Goal: Complete application form

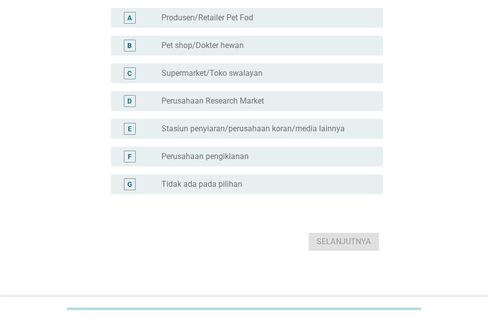
scroll to position [116, 0]
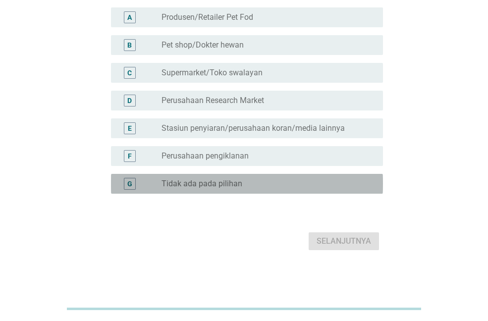
click at [222, 186] on label "Tidak ada pada pilihan" at bounding box center [202, 184] width 81 height 10
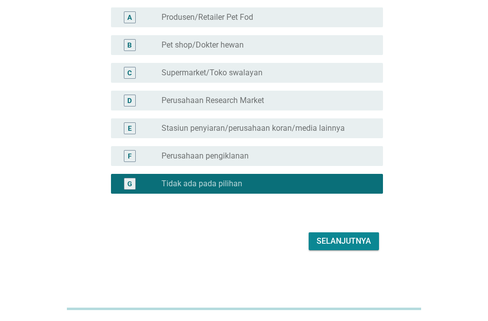
click at [336, 239] on div "Selanjutnya" at bounding box center [344, 241] width 55 height 12
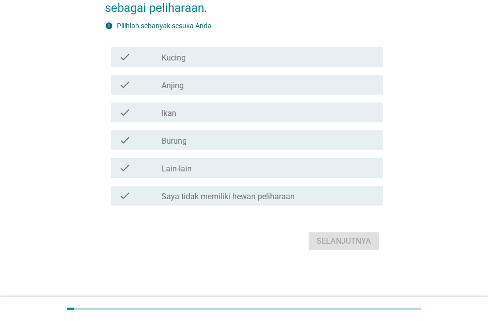
scroll to position [0, 0]
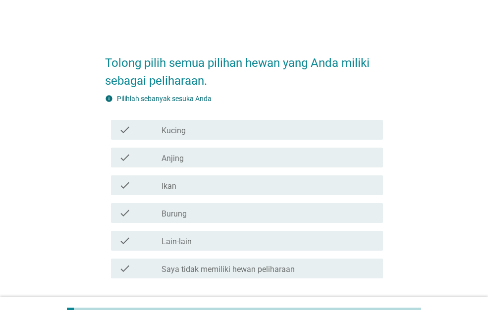
click at [184, 126] on label "Kucing" at bounding box center [174, 131] width 24 height 10
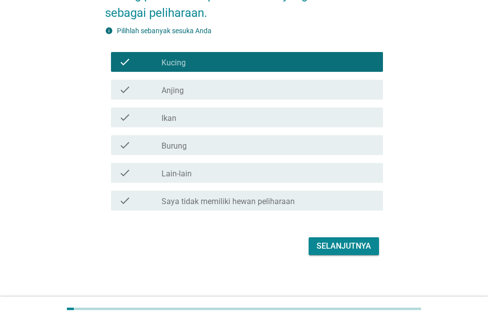
scroll to position [73, 0]
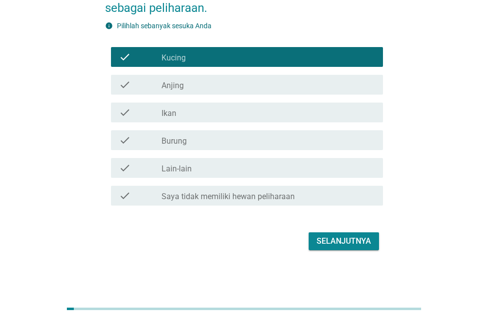
click at [339, 241] on div "Selanjutnya" at bounding box center [344, 241] width 55 height 12
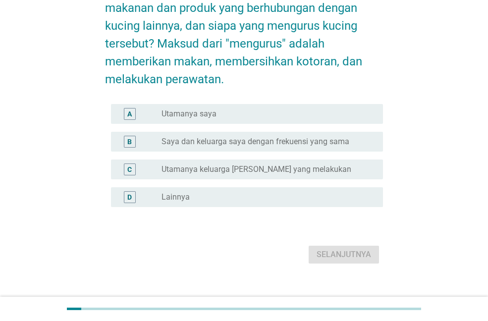
scroll to position [0, 0]
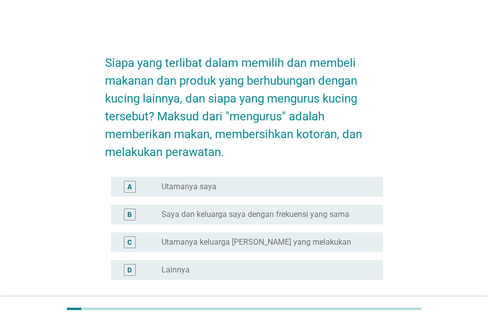
click at [218, 189] on div "radio_button_unchecked Utamanya saya" at bounding box center [265, 187] width 206 height 10
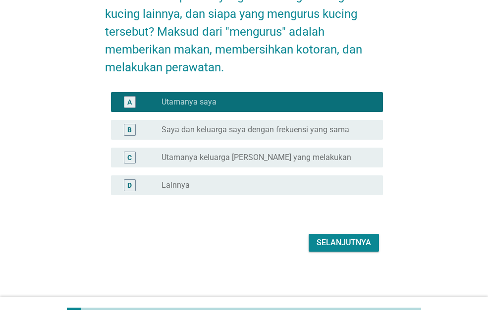
scroll to position [86, 0]
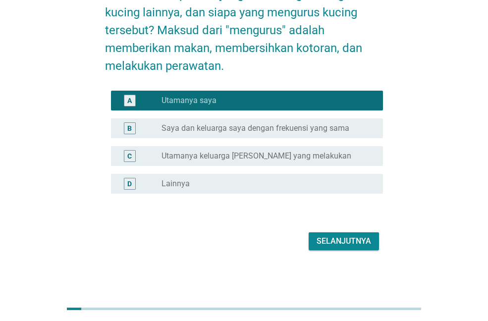
click at [316, 237] on button "Selanjutnya" at bounding box center [344, 242] width 70 height 18
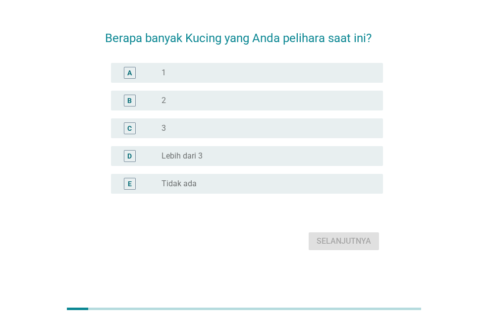
scroll to position [0, 0]
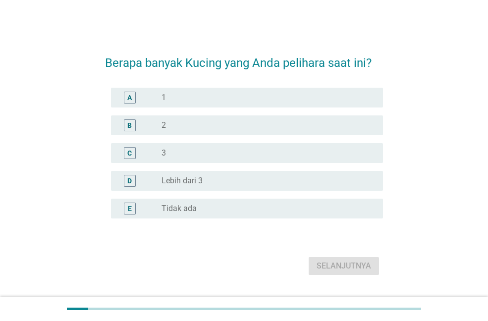
click at [218, 149] on div "radio_button_unchecked 3" at bounding box center [265, 153] width 206 height 10
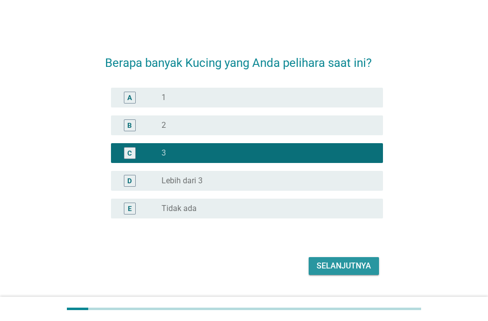
click at [330, 265] on div "Selanjutnya" at bounding box center [344, 266] width 55 height 12
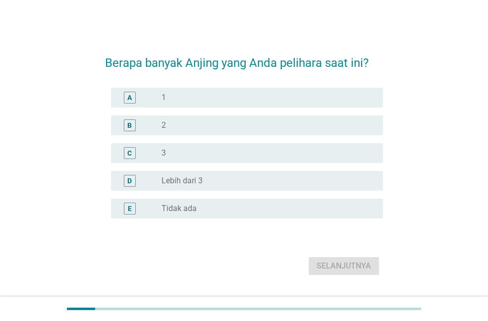
click at [226, 215] on div "E radio_button_unchecked Tidak ada" at bounding box center [247, 209] width 272 height 20
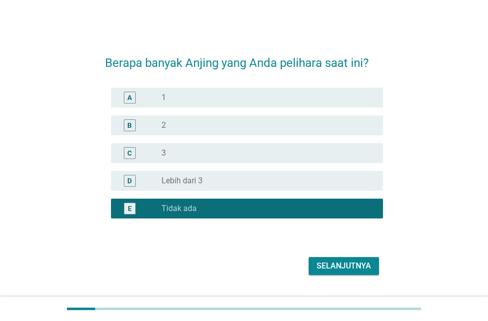
click at [331, 268] on div "Selanjutnya" at bounding box center [344, 266] width 55 height 12
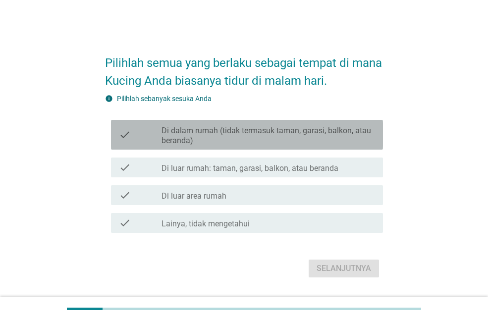
click at [236, 143] on label "Di dalam rumah (tidak termasuk taman, garasi, balkon, atau beranda)" at bounding box center [269, 136] width 214 height 20
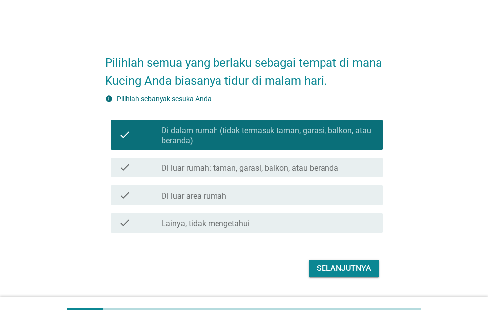
click at [337, 271] on div "Selanjutnya" at bounding box center [344, 269] width 55 height 12
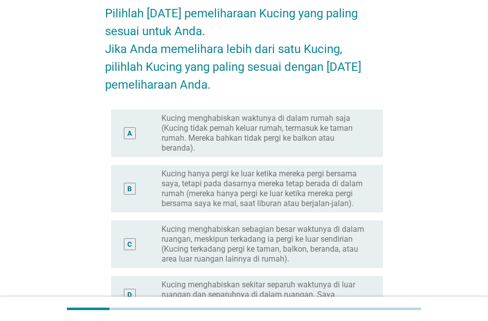
scroll to position [99, 0]
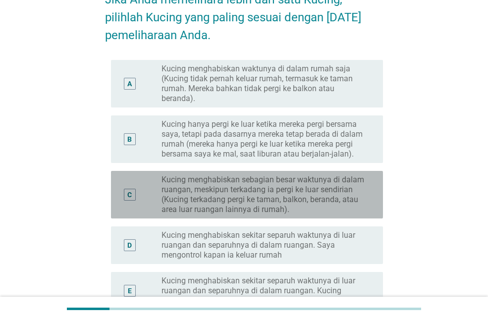
click at [230, 196] on label "Kucing menghabiskan sebagian besar waktunya di dalam ruangan, meskipun terkadan…" at bounding box center [265, 195] width 206 height 40
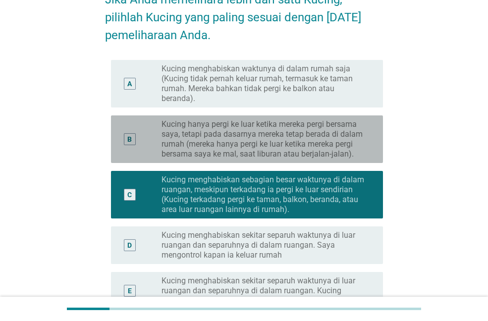
click at [222, 139] on label "Kucing hanya pergi ke luar ketika mereka pergi bersama saya, tetapi pada dasarn…" at bounding box center [265, 139] width 206 height 40
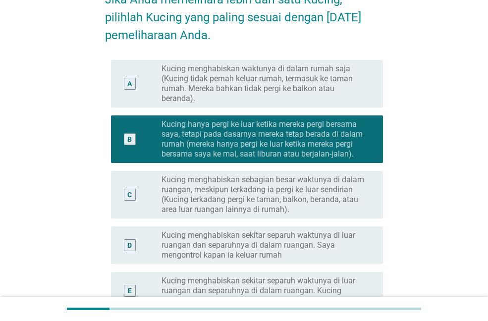
click at [220, 179] on label "Kucing menghabiskan sebagian besar waktunya di dalam ruangan, meskipun terkadan…" at bounding box center [265, 195] width 206 height 40
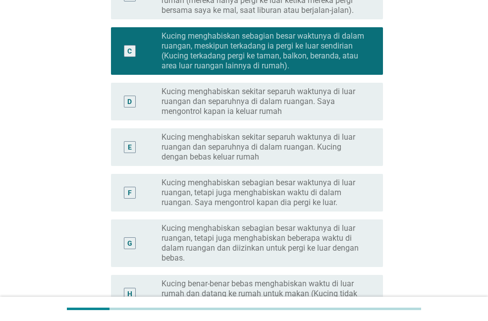
scroll to position [362, 0]
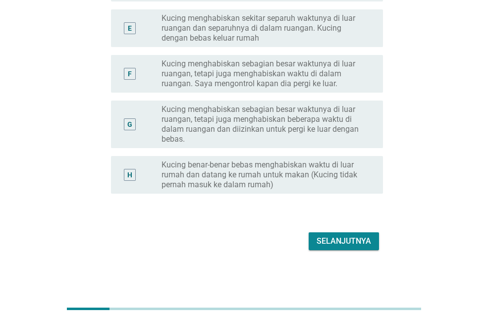
click at [328, 243] on div "Selanjutnya" at bounding box center [344, 241] width 55 height 12
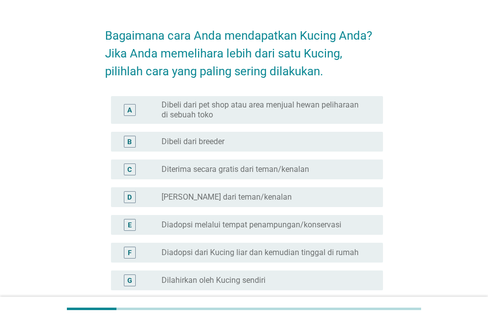
scroll to position [50, 0]
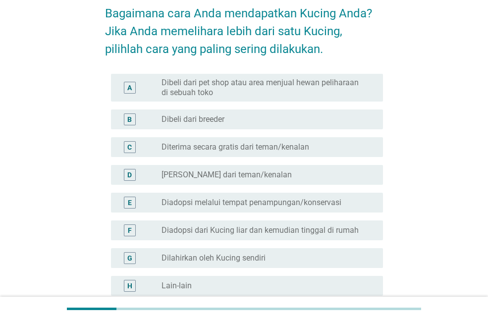
click at [255, 205] on label "Diadopsi melalui tempat penampungan/konservasi" at bounding box center [252, 203] width 180 height 10
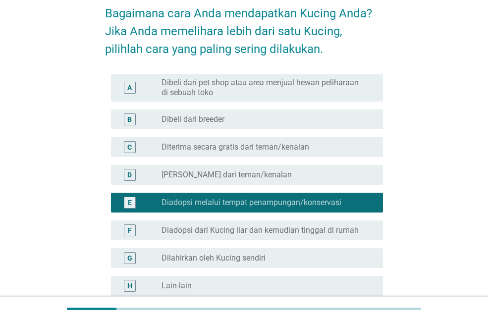
click at [249, 232] on label "Diadopsi dari Kucing liar dan kemudian tinggal di rumah" at bounding box center [260, 231] width 197 height 10
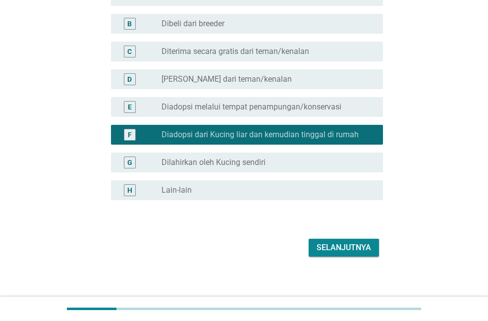
scroll to position [152, 0]
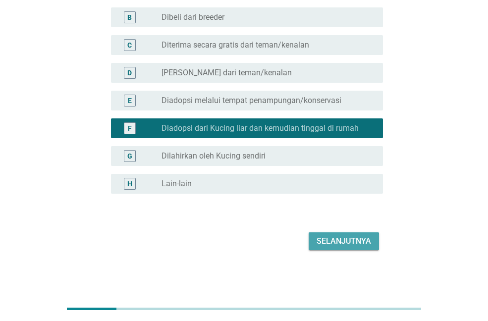
click at [346, 243] on div "Selanjutnya" at bounding box center [344, 241] width 55 height 12
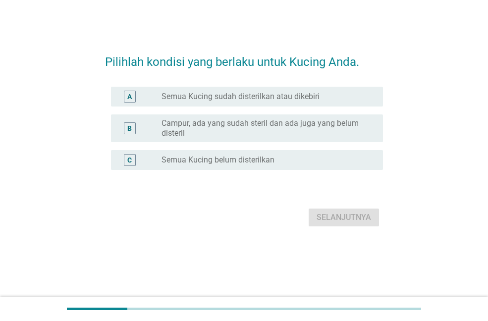
scroll to position [0, 0]
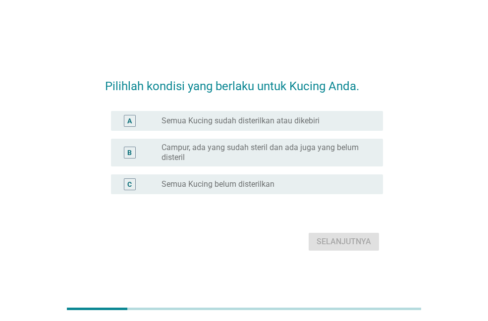
click at [257, 149] on label "Campur, ada yang sudah steril dan ada juga yang belum disteril" at bounding box center [265, 153] width 206 height 20
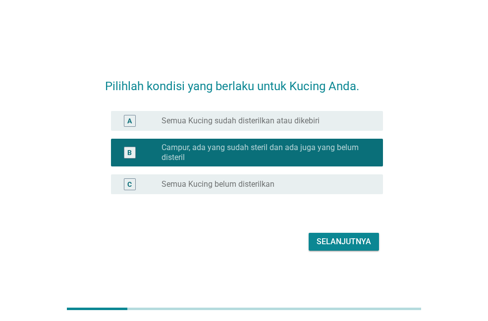
click at [340, 243] on div "Selanjutnya" at bounding box center [344, 242] width 55 height 12
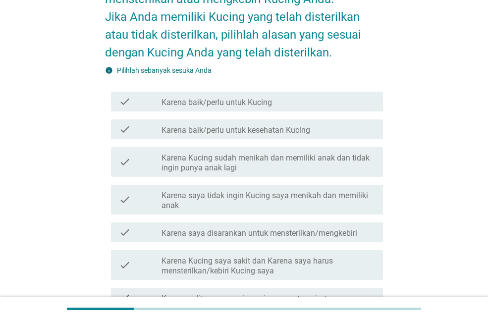
scroll to position [99, 0]
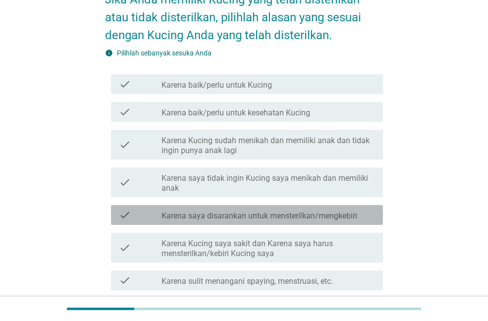
click at [262, 212] on label "Karena saya disarankan untuk mensterilkan/mengkebiri" at bounding box center [260, 216] width 196 height 10
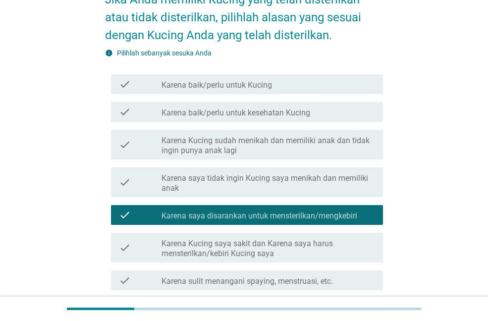
click at [250, 87] on label "Karena baik/perlu untuk Kucing" at bounding box center [217, 85] width 111 height 10
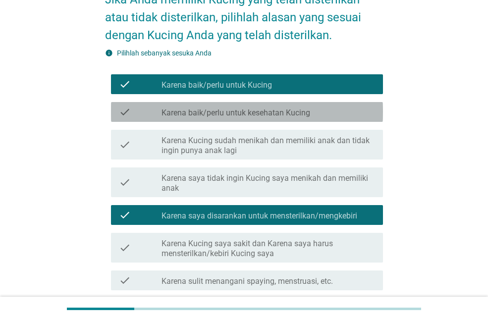
click at [254, 103] on div "check check_box_outline_blank Karena baik/perlu untuk kesehatan Kucing" at bounding box center [247, 112] width 272 height 20
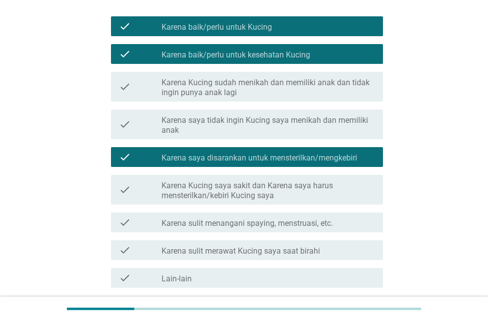
scroll to position [239, 0]
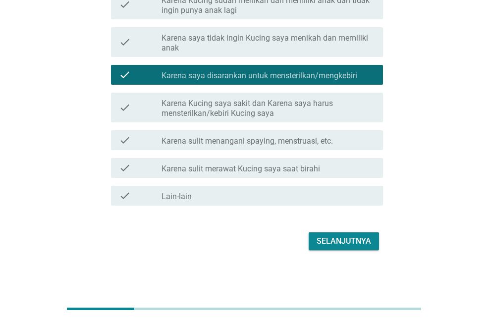
click at [327, 238] on div "Selanjutnya" at bounding box center [344, 241] width 55 height 12
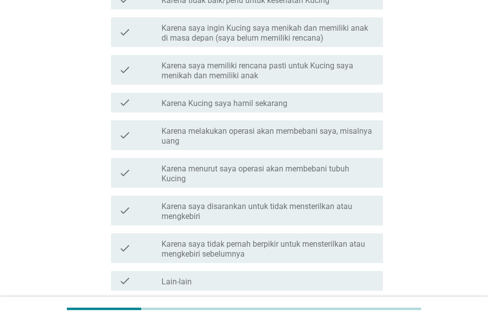
scroll to position [297, 0]
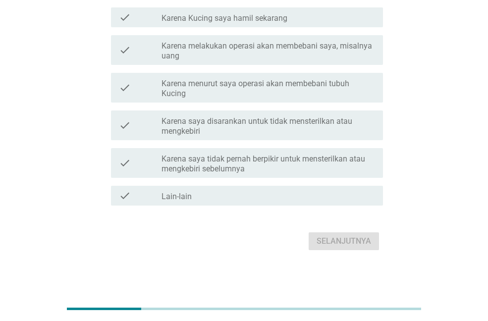
drag, startPoint x: 241, startPoint y: 190, endPoint x: 261, endPoint y: 208, distance: 26.7
click at [240, 190] on div "check_box_outline_blank Lain-lain" at bounding box center [269, 196] width 214 height 12
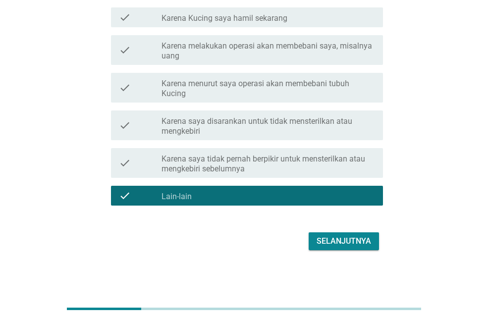
click at [345, 246] on div "Selanjutnya" at bounding box center [344, 241] width 55 height 12
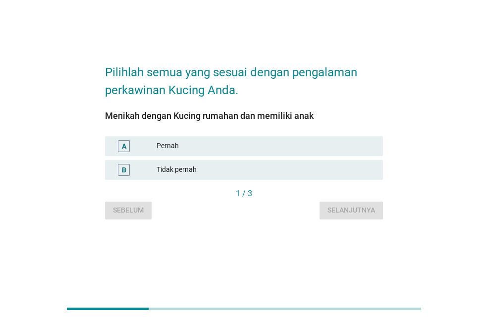
scroll to position [0, 0]
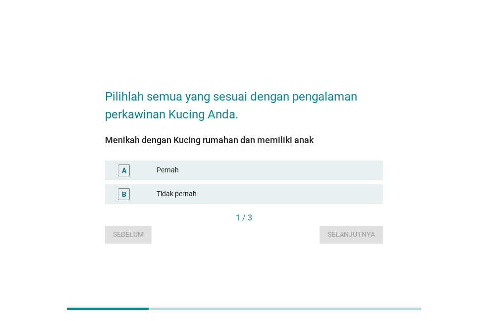
click at [236, 162] on div "A Pernah" at bounding box center [244, 171] width 278 height 20
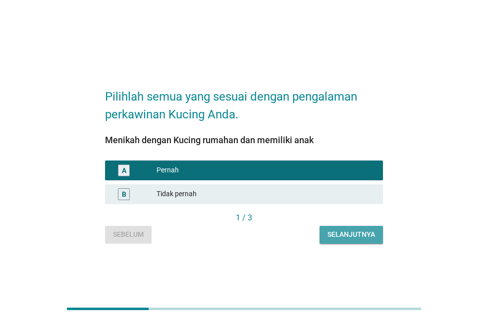
click at [341, 234] on div "Selanjutnya" at bounding box center [352, 235] width 48 height 10
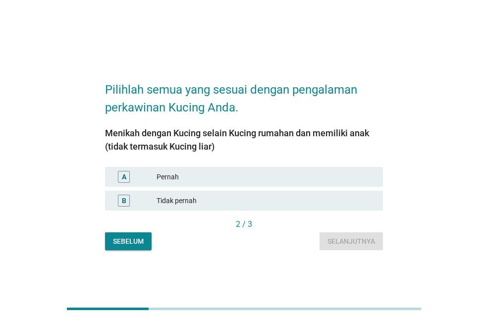
click at [288, 175] on div "Pernah" at bounding box center [266, 177] width 219 height 12
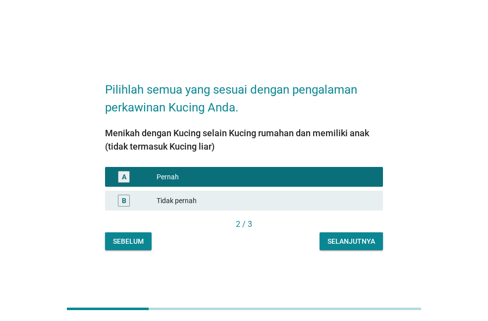
click at [347, 245] on div "Selanjutnya" at bounding box center [352, 241] width 48 height 10
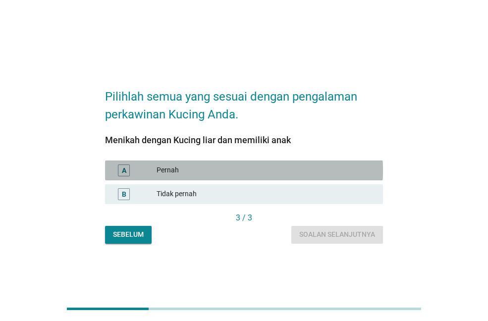
click at [295, 161] on div "A Pernah" at bounding box center [244, 171] width 278 height 20
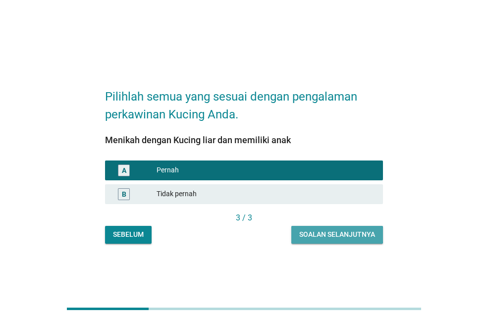
click at [341, 237] on div "Soalan selanjutnya" at bounding box center [337, 235] width 76 height 10
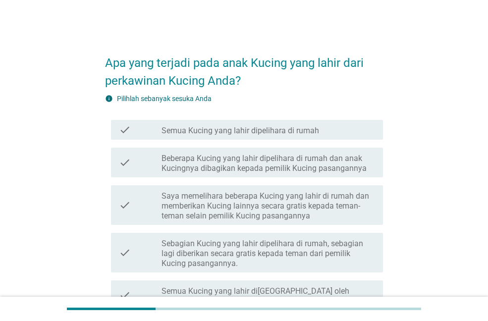
click at [283, 209] on label "Saya memelihara beberapa Kucing yang lahir di rumah dan memberikan Kucing lainn…" at bounding box center [269, 206] width 214 height 30
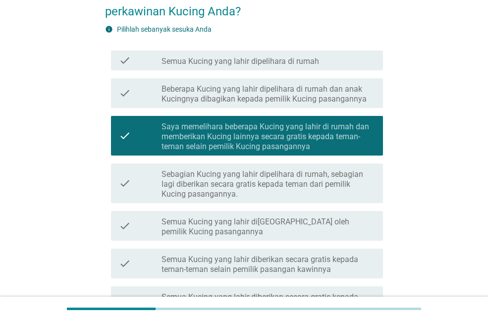
scroll to position [198, 0]
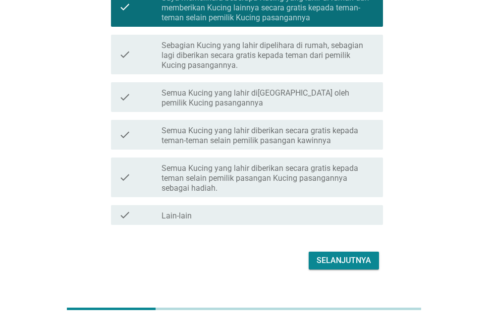
click at [342, 259] on div "Selanjutnya" at bounding box center [344, 261] width 55 height 12
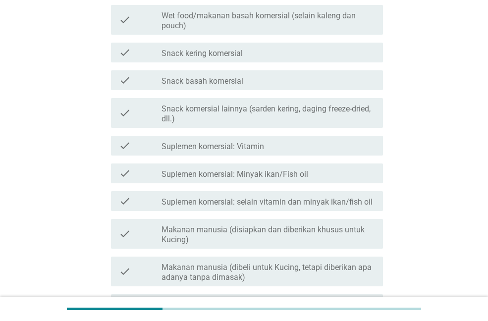
scroll to position [0, 0]
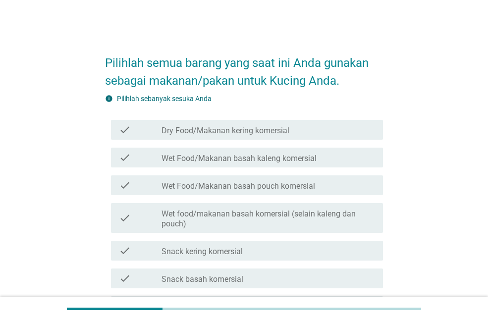
click at [237, 134] on label "Dry Food/Makanan kering komersial" at bounding box center [226, 131] width 128 height 10
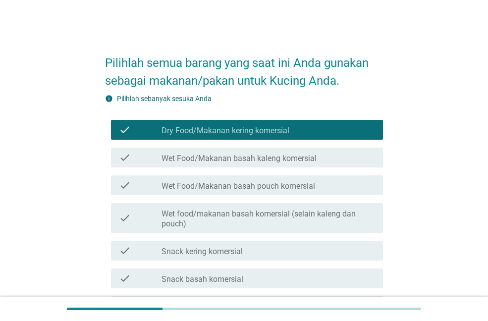
click at [223, 180] on div "check_box_outline_blank Wet Food/Makanan basah pouch komersial" at bounding box center [269, 185] width 214 height 12
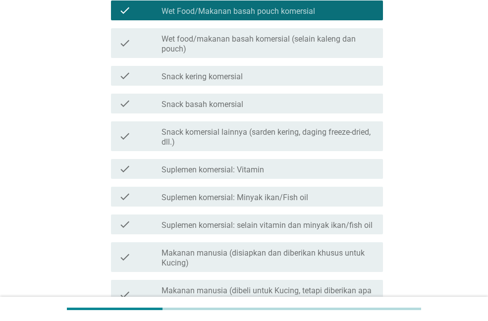
scroll to position [198, 0]
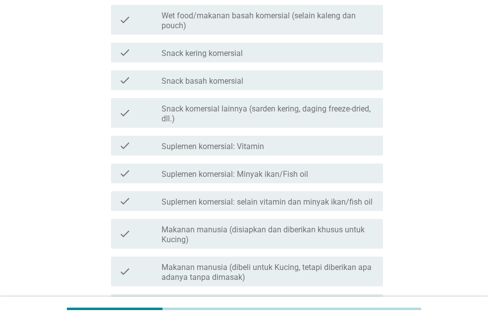
click at [242, 149] on label "Suplemen komersial: Vitamin" at bounding box center [213, 147] width 103 height 10
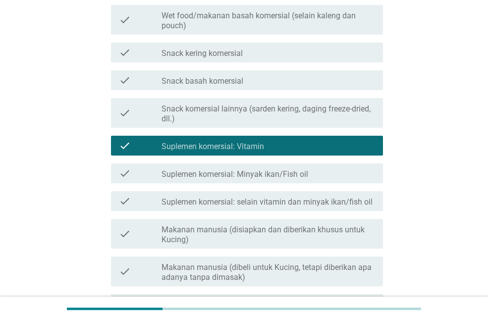
click at [236, 170] on label "Suplemen komersial: Minyak ikan/Fish oil" at bounding box center [235, 175] width 147 height 10
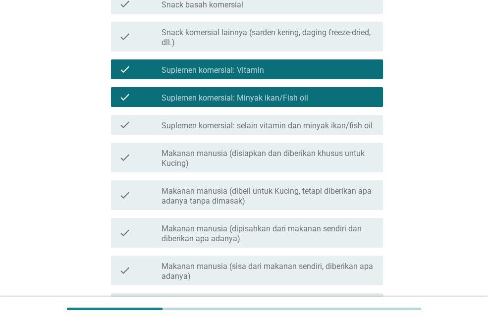
scroll to position [297, 0]
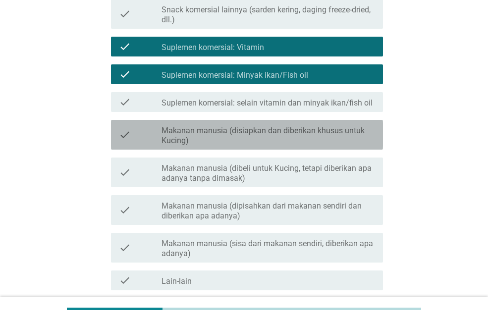
click at [243, 136] on label "Makanan manusia (disiapkan dan diberikan khusus untuk Kucing)" at bounding box center [269, 136] width 214 height 20
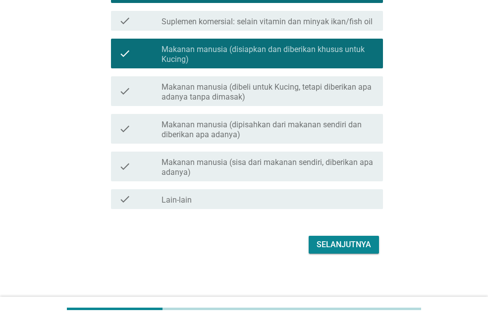
scroll to position [382, 0]
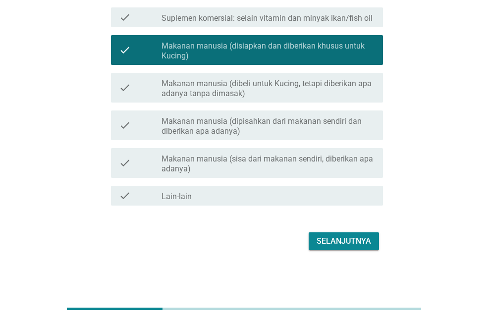
click at [344, 240] on div "Selanjutnya" at bounding box center [344, 241] width 55 height 12
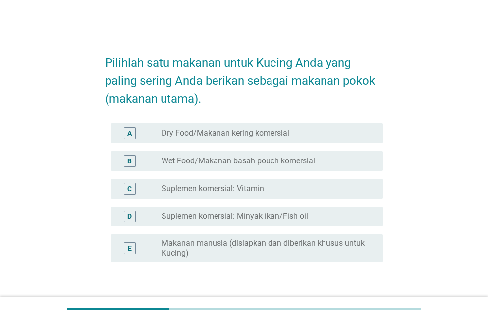
click at [295, 250] on label "Makanan manusia (disiapkan dan diberikan khusus untuk Kucing)" at bounding box center [265, 248] width 206 height 20
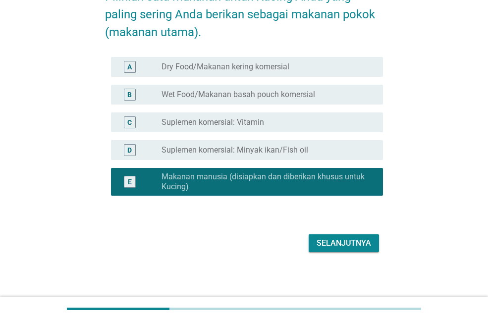
scroll to position [68, 0]
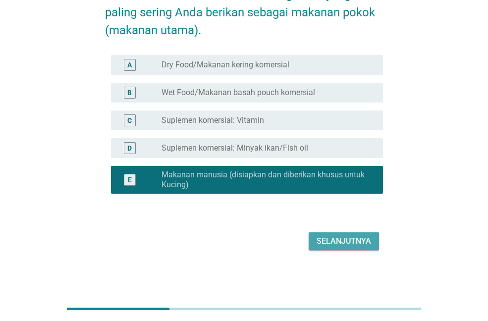
click at [345, 241] on div "Selanjutnya" at bounding box center [344, 241] width 55 height 12
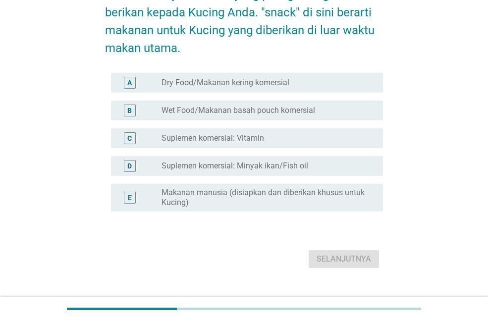
scroll to position [0, 0]
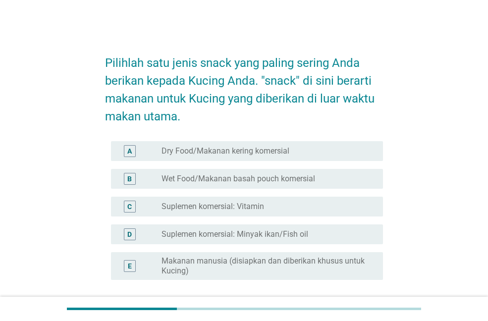
click at [220, 154] on label "Dry Food/Makanan kering komersial" at bounding box center [226, 151] width 128 height 10
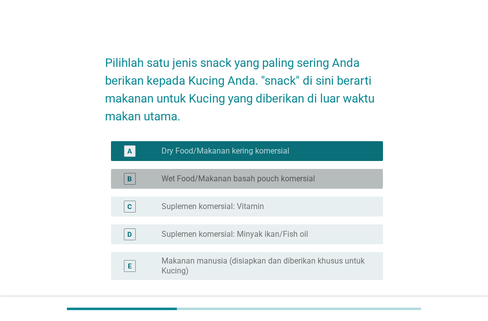
click at [226, 176] on label "Wet Food/Makanan basah pouch komersial" at bounding box center [239, 179] width 154 height 10
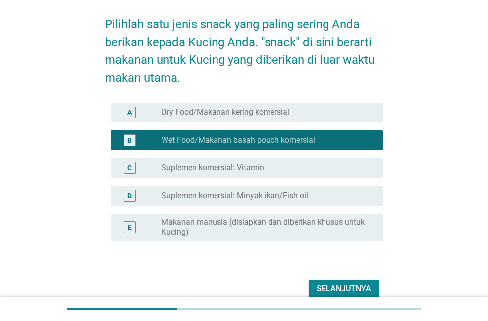
scroll to position [86, 0]
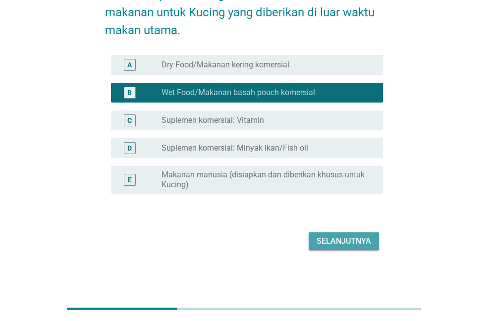
click at [348, 241] on div "Selanjutnya" at bounding box center [344, 241] width 55 height 12
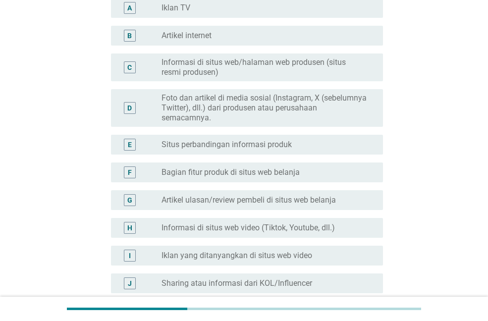
scroll to position [198, 0]
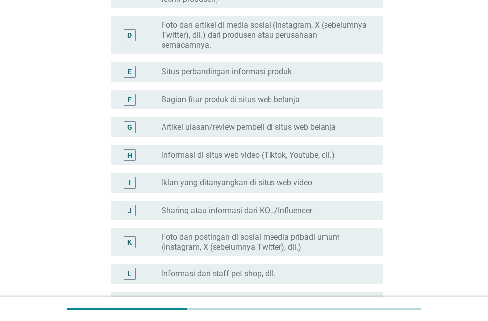
click at [258, 128] on label "Artikel ulasan/review pembeli di situs web belanja" at bounding box center [249, 127] width 175 height 10
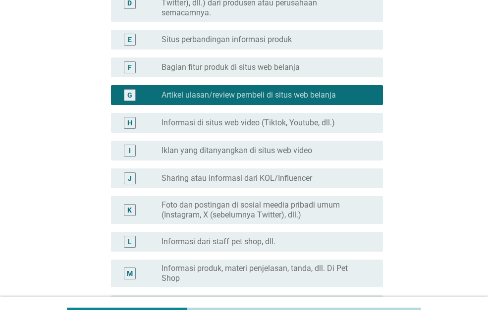
scroll to position [248, 0]
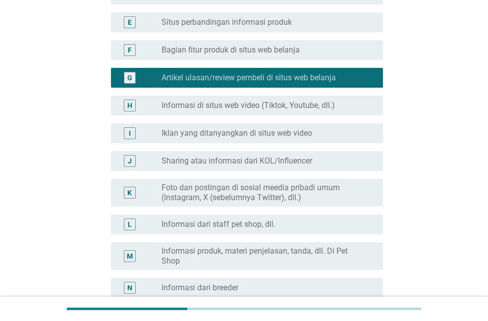
click at [261, 195] on label "Foto dan postingan di sosial meedia pribadi umum (Instagram, X (sebelumnya Twit…" at bounding box center [265, 193] width 206 height 20
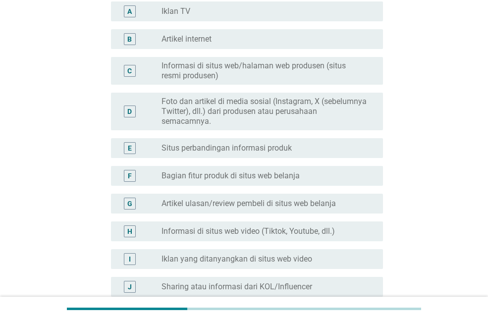
scroll to position [149, 0]
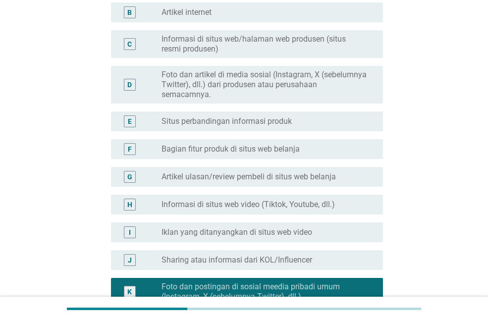
click at [273, 172] on label "Artikel ulasan/review pembeli di situs web belanja" at bounding box center [249, 177] width 175 height 10
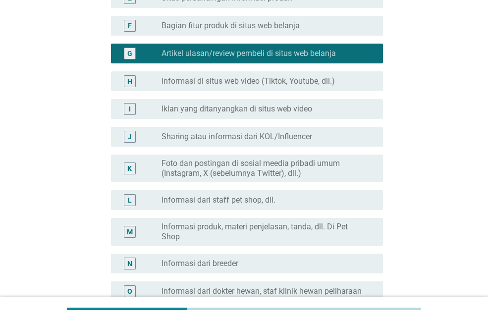
scroll to position [397, 0]
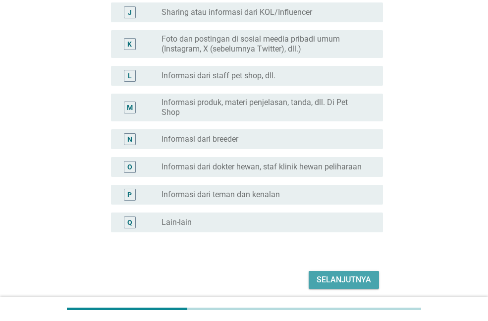
click at [332, 278] on div "Selanjutnya" at bounding box center [344, 280] width 55 height 12
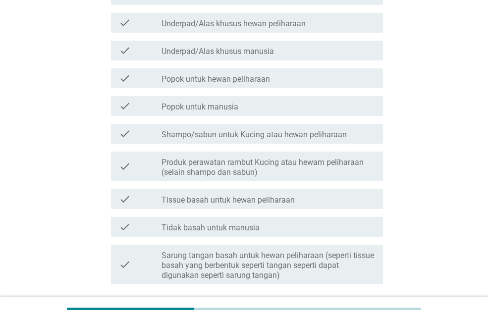
scroll to position [0, 0]
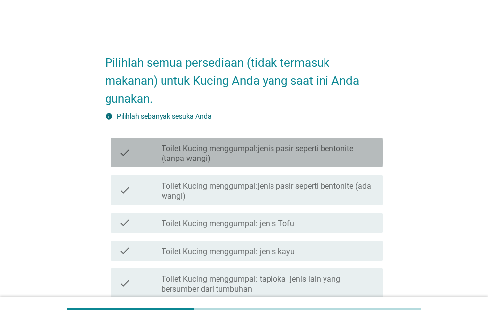
click at [212, 150] on label "Toilet Kucing menggumpal:jenis pasir seperti bentonite (tanpa wangi)" at bounding box center [269, 154] width 214 height 20
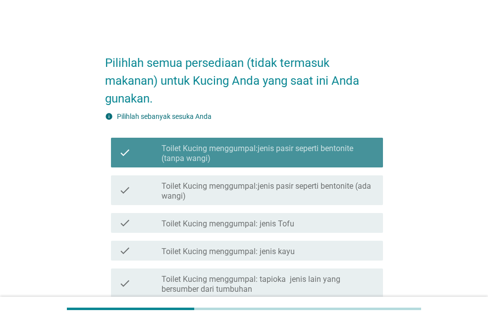
click at [212, 150] on label "Toilet Kucing menggumpal:jenis pasir seperti bentonite (tanpa wangi)" at bounding box center [269, 154] width 214 height 20
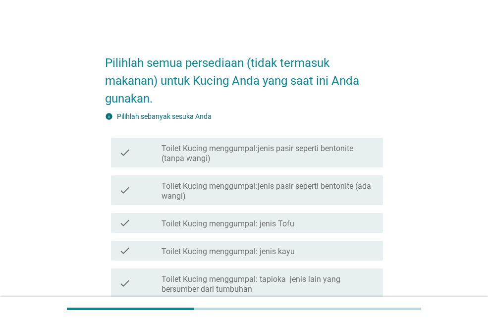
click at [195, 173] on div "check check_box_outline_blank Toilet Kucing menggumpal:jenis pasir seperti bent…" at bounding box center [244, 191] width 278 height 38
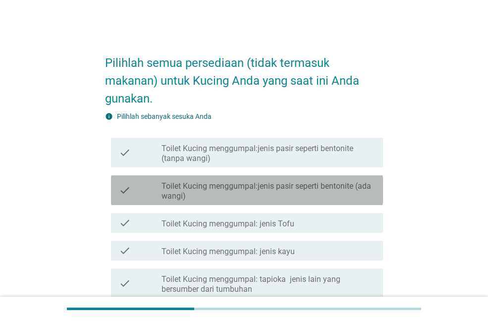
click at [167, 180] on div "check_box_outline_blank Toilet Kucing menggumpal:jenis pasir seperti bentonite …" at bounding box center [269, 190] width 214 height 22
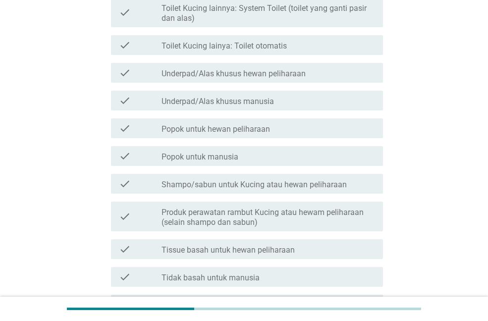
scroll to position [347, 0]
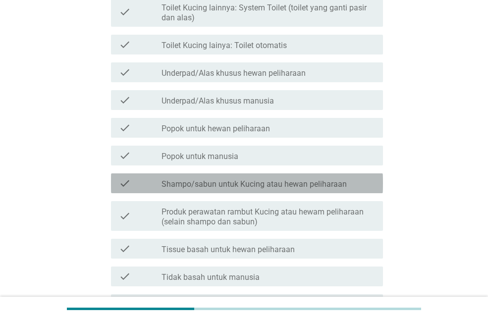
click at [233, 184] on label "Shampo/sabun untuk Kucing atau hewan peliharaan" at bounding box center [254, 184] width 185 height 10
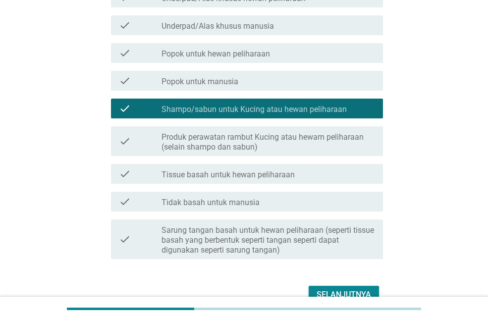
scroll to position [446, 0]
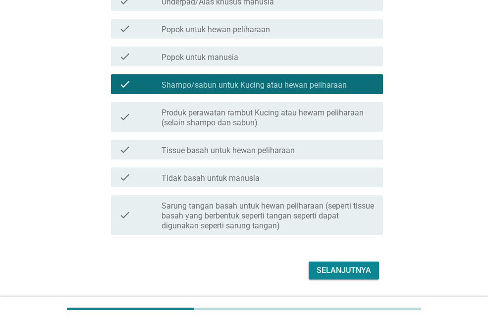
click at [327, 270] on div "Selanjutnya" at bounding box center [344, 271] width 55 height 12
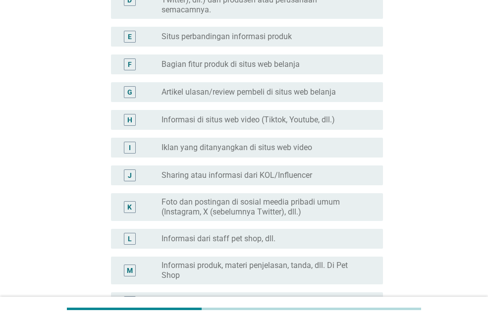
scroll to position [99, 0]
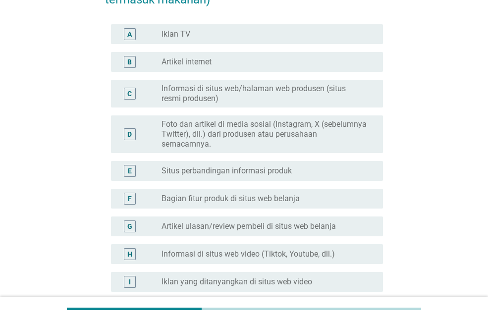
click at [261, 227] on label "Artikel ulasan/review pembeli di situs web belanja" at bounding box center [249, 227] width 175 height 10
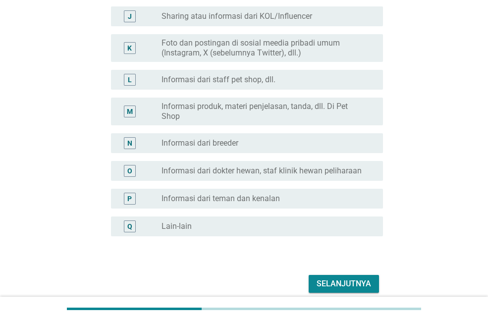
scroll to position [435, 0]
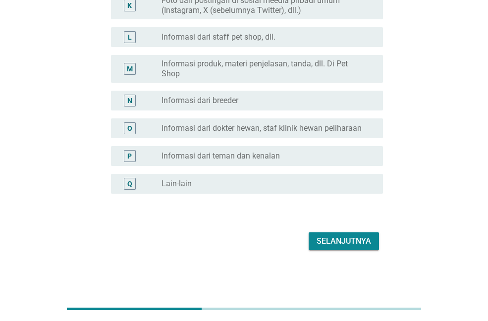
click at [342, 242] on div "Selanjutnya" at bounding box center [344, 241] width 55 height 12
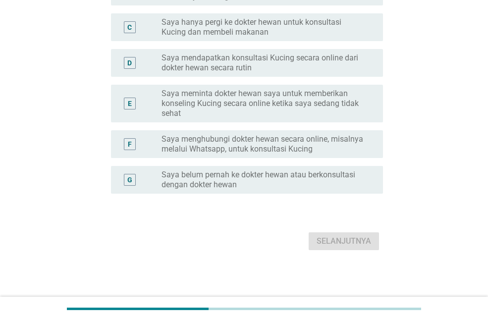
scroll to position [0, 0]
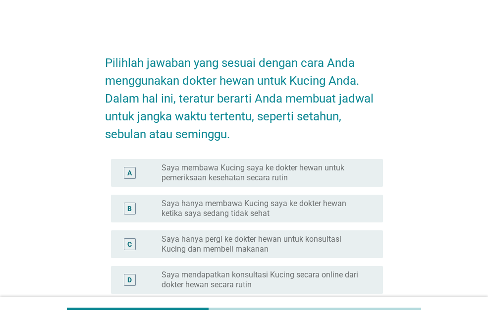
click at [213, 212] on label "Saya hanya membawa Kucing saya ke dokter hewan ketika saya sedang tidak sehat" at bounding box center [265, 209] width 206 height 20
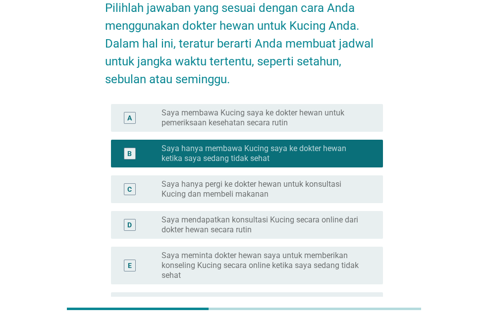
scroll to position [50, 0]
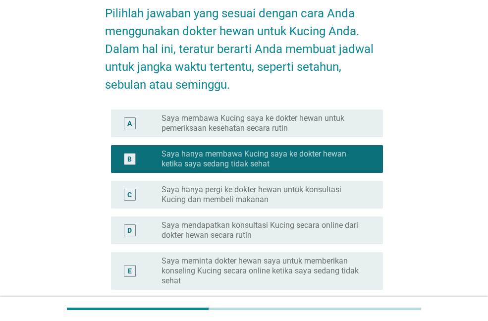
click at [229, 127] on label "Saya membawa Kucing saya ke dokter hewan untuk pemeriksaan kesehatan secara rut…" at bounding box center [265, 124] width 206 height 20
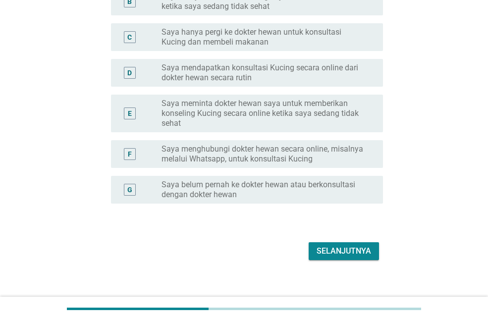
scroll to position [217, 0]
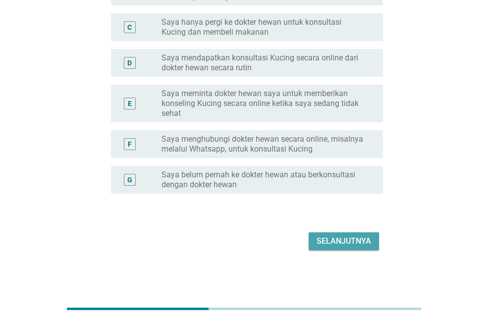
click at [334, 236] on div "Selanjutnya" at bounding box center [344, 241] width 55 height 12
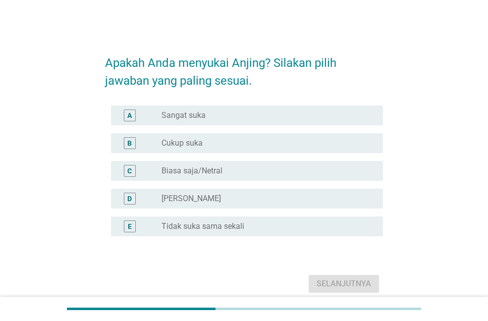
click at [225, 174] on div "radio_button_unchecked Biasa saja/Netral" at bounding box center [265, 171] width 206 height 10
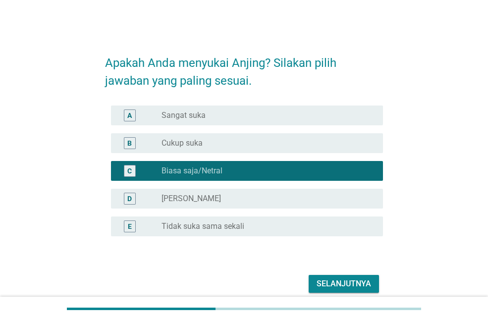
click at [349, 288] on div "Selanjutnya" at bounding box center [344, 284] width 55 height 12
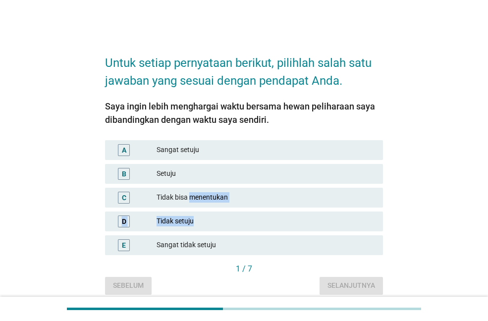
drag, startPoint x: 193, startPoint y: 222, endPoint x: 190, endPoint y: 188, distance: 33.8
click at [190, 188] on div "A Sangat setuju B Setuju C Tidak bisa menentukan D Tidak setuju E Sangat tidak …" at bounding box center [244, 197] width 282 height 119
drag, startPoint x: 190, startPoint y: 188, endPoint x: 193, endPoint y: 174, distance: 14.7
click at [193, 174] on div "Setuju" at bounding box center [266, 174] width 219 height 12
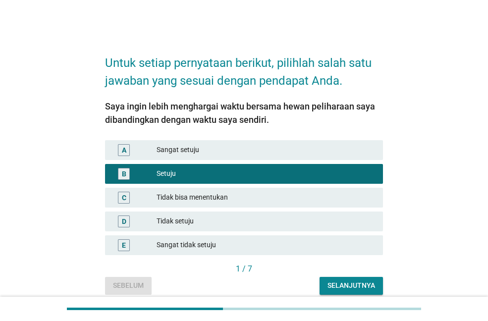
click at [338, 287] on div "Selanjutnya" at bounding box center [352, 286] width 48 height 10
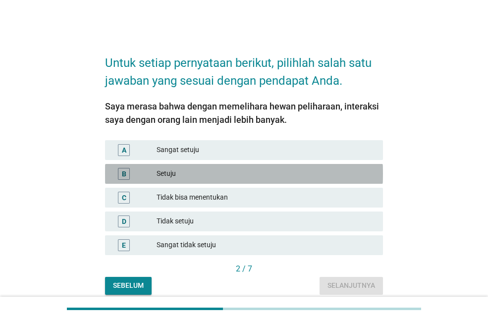
click at [216, 175] on div "Setuju" at bounding box center [266, 174] width 219 height 12
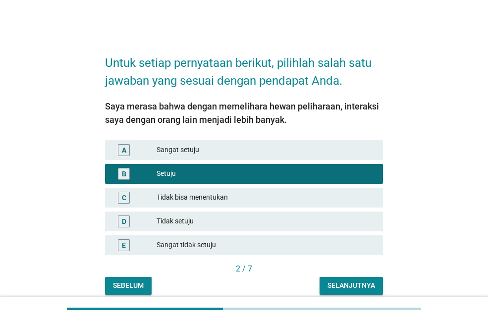
click at [344, 288] on div "Selanjutnya" at bounding box center [352, 286] width 48 height 10
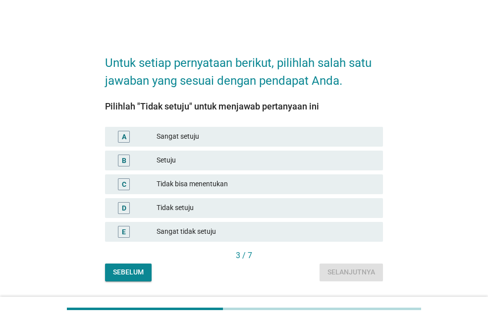
click at [187, 208] on div "Tidak setuju" at bounding box center [266, 208] width 219 height 12
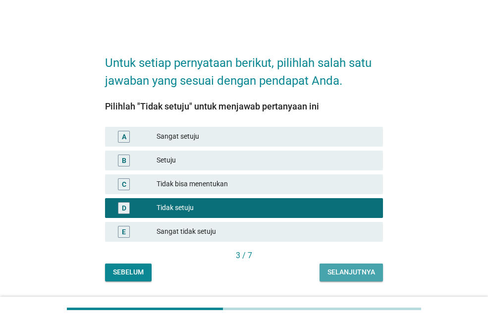
click at [353, 274] on div "Selanjutnya" at bounding box center [352, 272] width 48 height 10
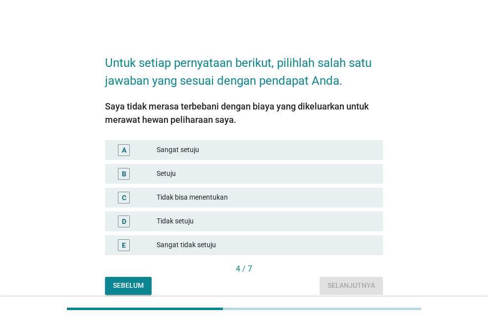
click at [218, 179] on div "B Setuju" at bounding box center [244, 174] width 278 height 20
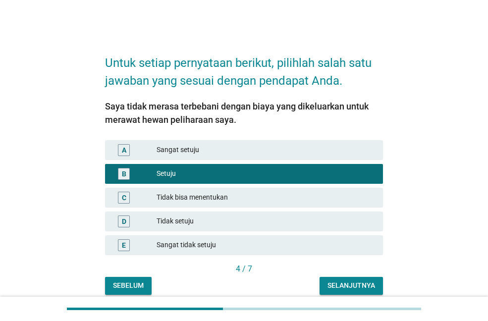
click at [356, 286] on div "Selanjutnya" at bounding box center [352, 286] width 48 height 10
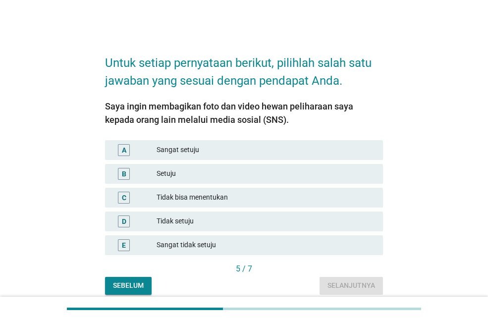
click at [206, 197] on div "Tidak bisa menentukan" at bounding box center [266, 198] width 219 height 12
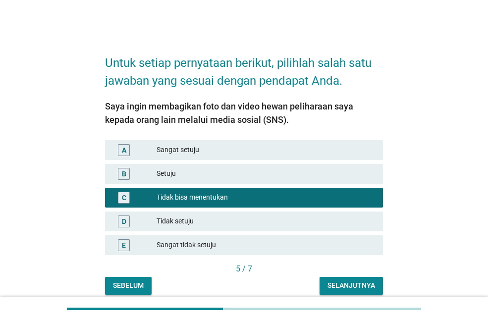
click at [341, 281] on div "Selanjutnya" at bounding box center [352, 286] width 48 height 10
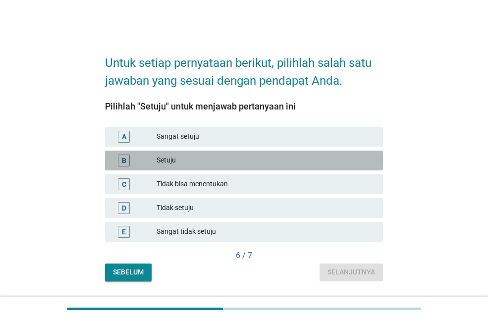
click at [197, 163] on div "Setuju" at bounding box center [266, 161] width 219 height 12
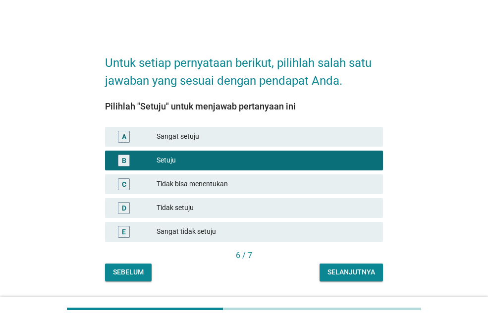
click at [329, 269] on div "Selanjutnya" at bounding box center [352, 272] width 48 height 10
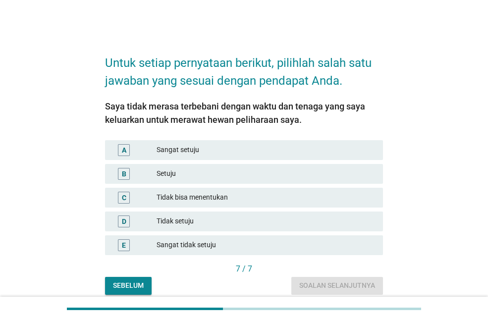
click at [215, 180] on div "B Setuju" at bounding box center [244, 174] width 278 height 20
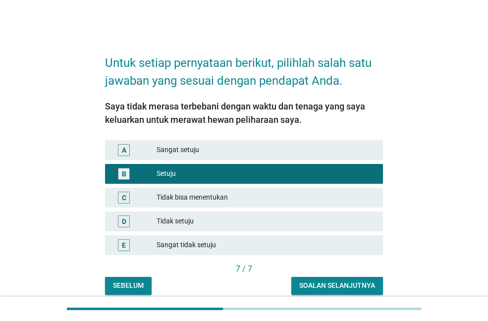
click at [319, 283] on div "Soalan selanjutnya" at bounding box center [337, 286] width 76 height 10
